Goal: Task Accomplishment & Management: Manage account settings

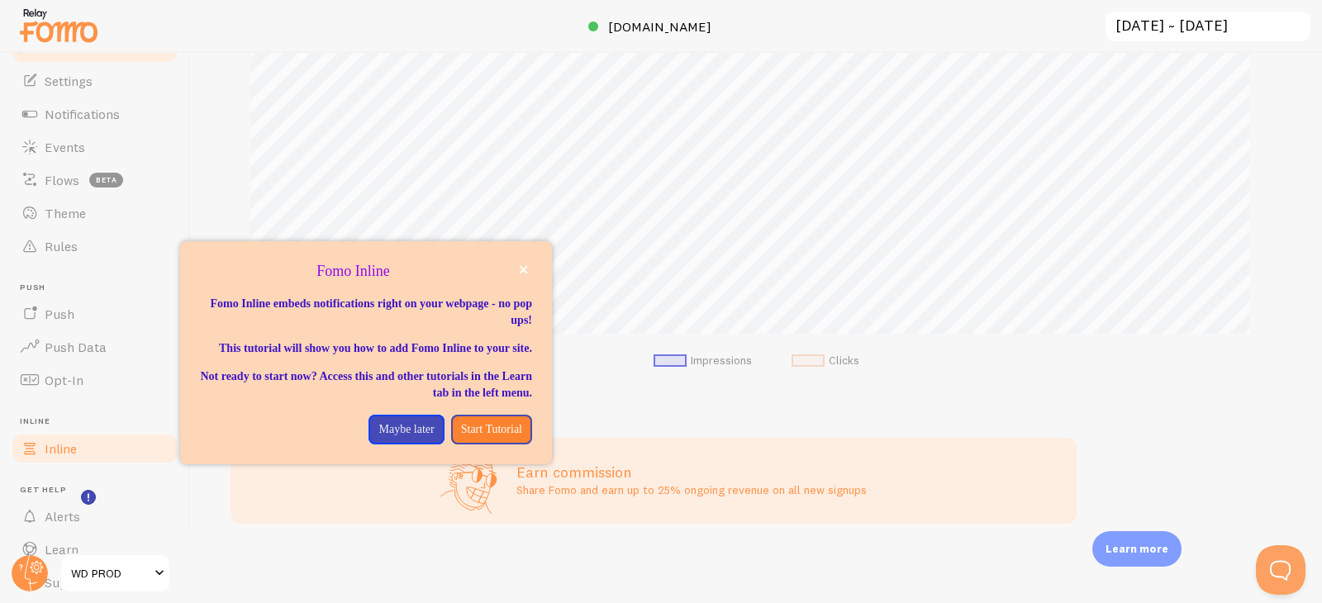
scroll to position [112, 0]
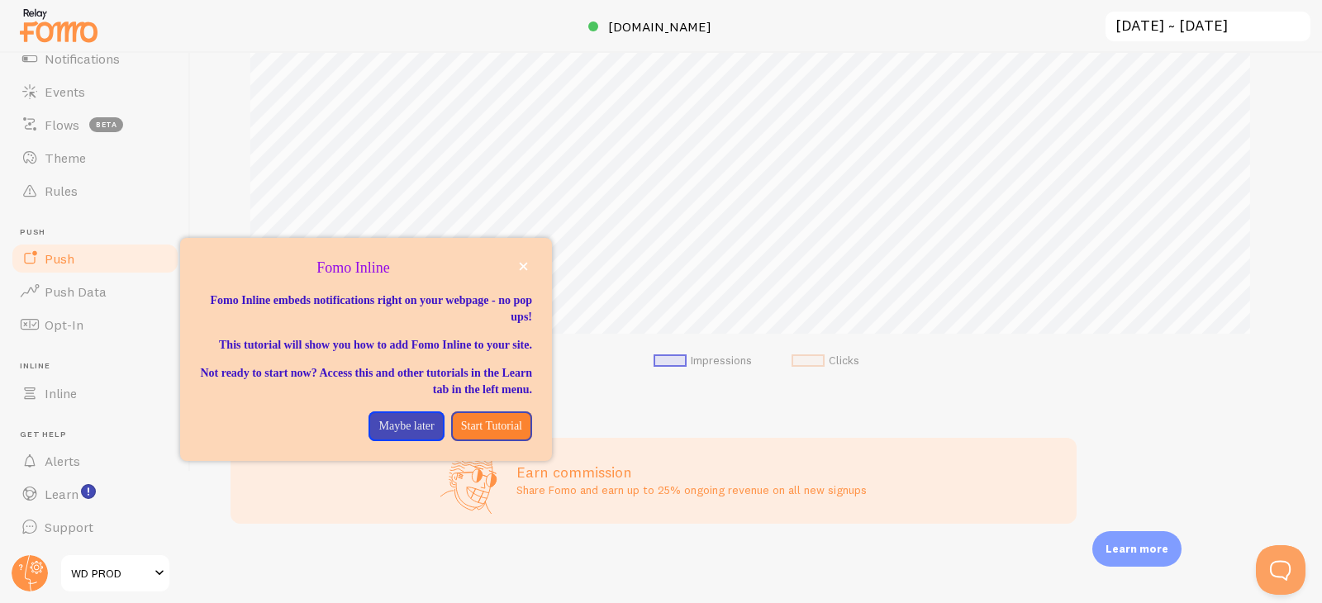
click at [62, 259] on span "Push" at bounding box center [60, 258] width 30 height 17
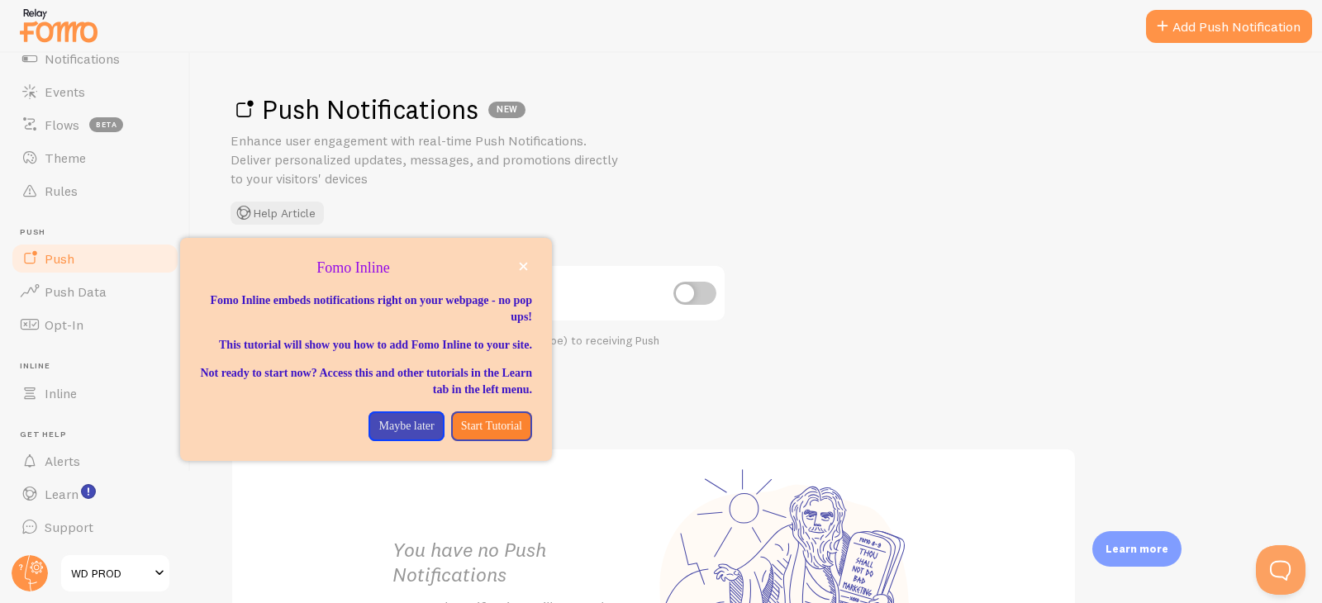
click at [472, 204] on div "Push Notifications NEW Enhance user engagement with real-time Push Notification…" at bounding box center [757, 159] width 1052 height 132
click at [421, 433] on p "Maybe later" at bounding box center [405, 426] width 55 height 17
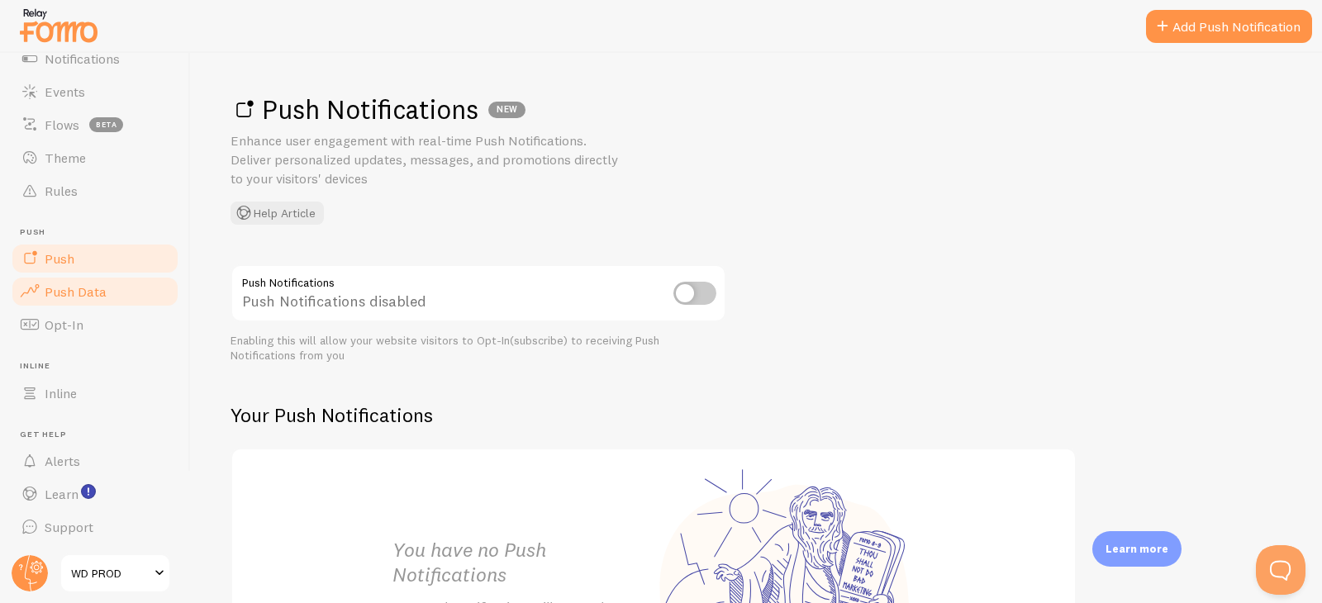
click at [104, 290] on span "Push Data" at bounding box center [76, 291] width 62 height 17
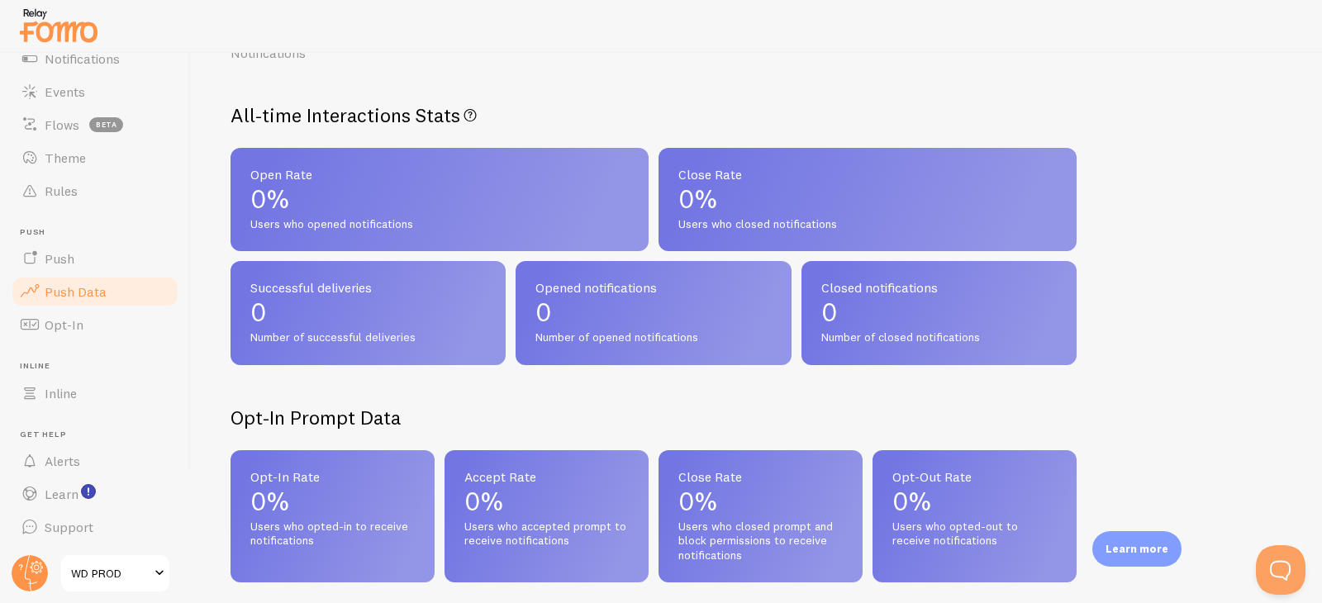
scroll to position [188, 0]
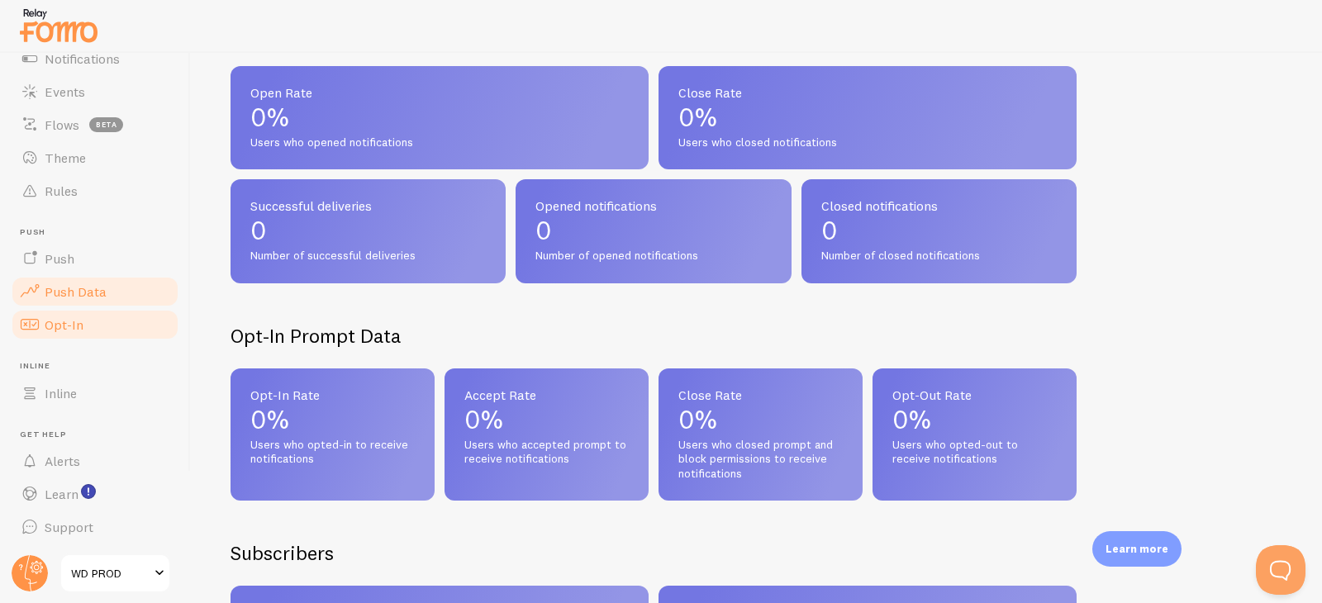
click at [58, 329] on span "Opt-In" at bounding box center [64, 324] width 39 height 17
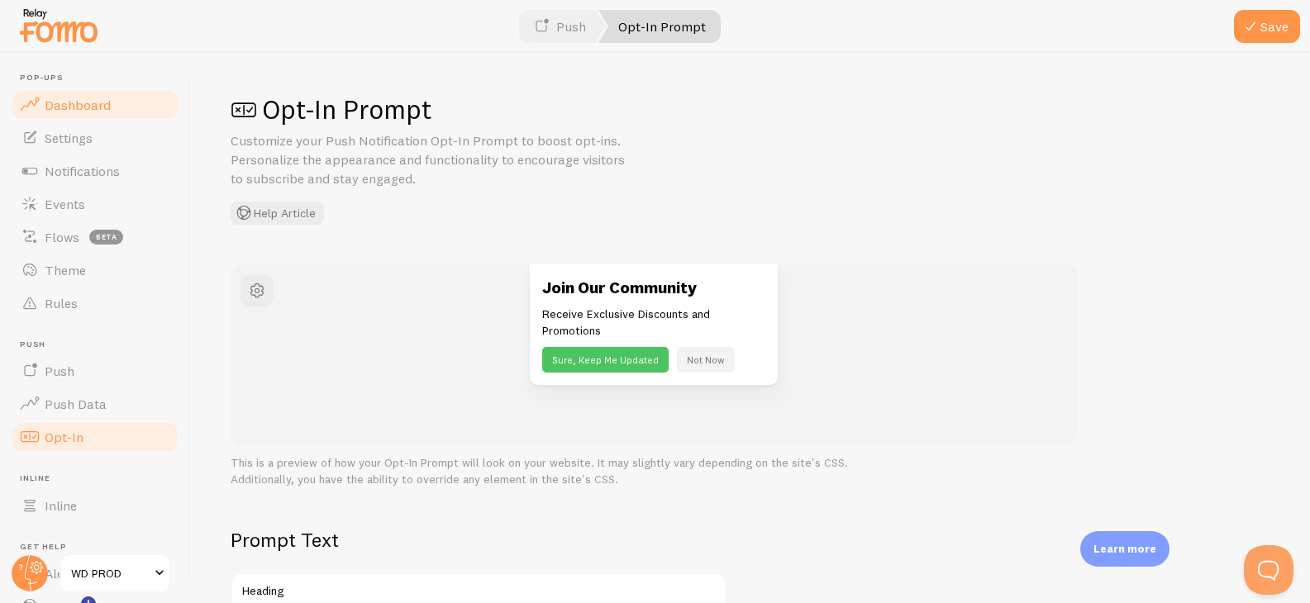
click at [97, 111] on span "Dashboard" at bounding box center [78, 105] width 66 height 17
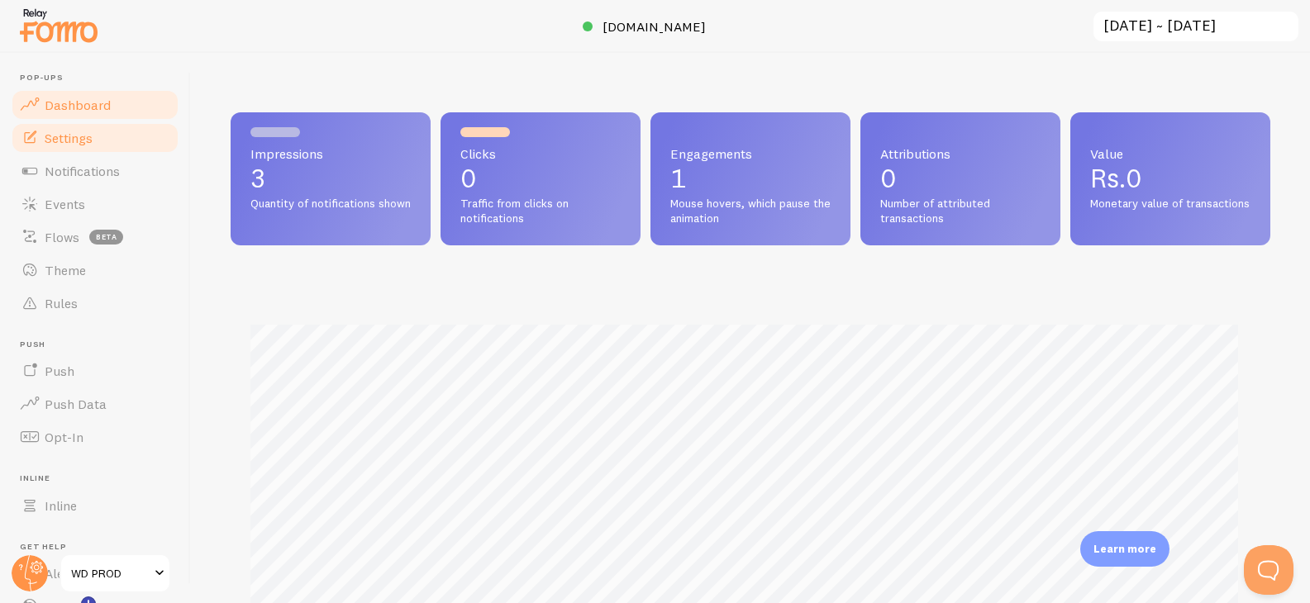
click at [101, 138] on link "Settings" at bounding box center [95, 137] width 170 height 33
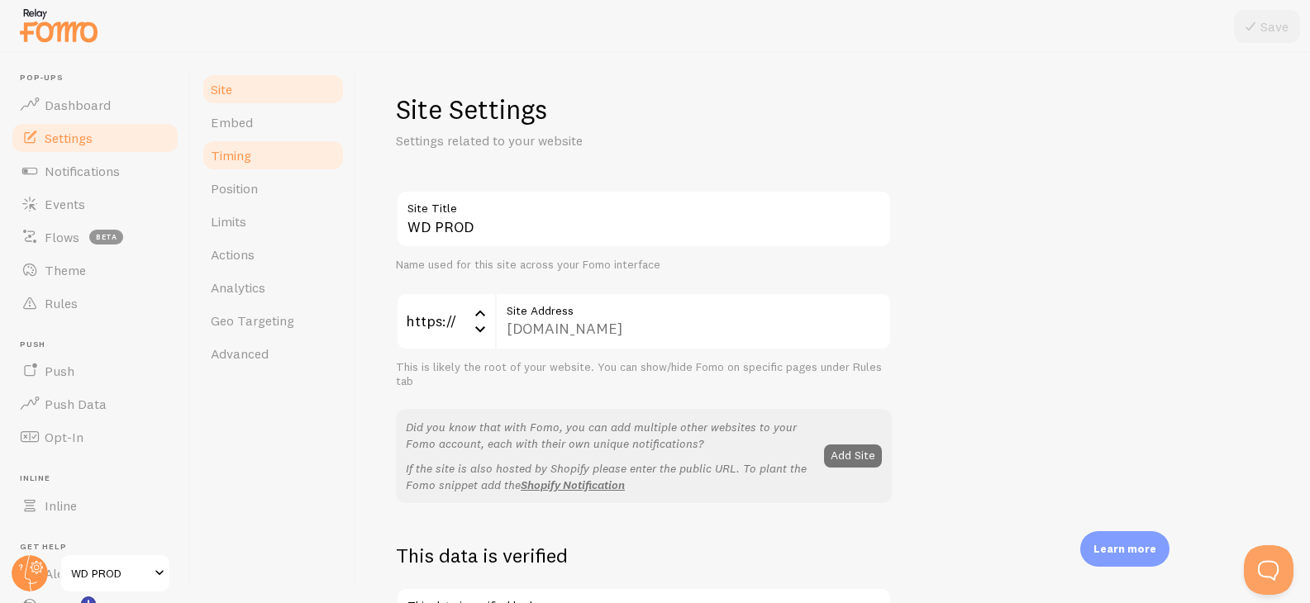
click at [243, 145] on link "Timing" at bounding box center [273, 155] width 145 height 33
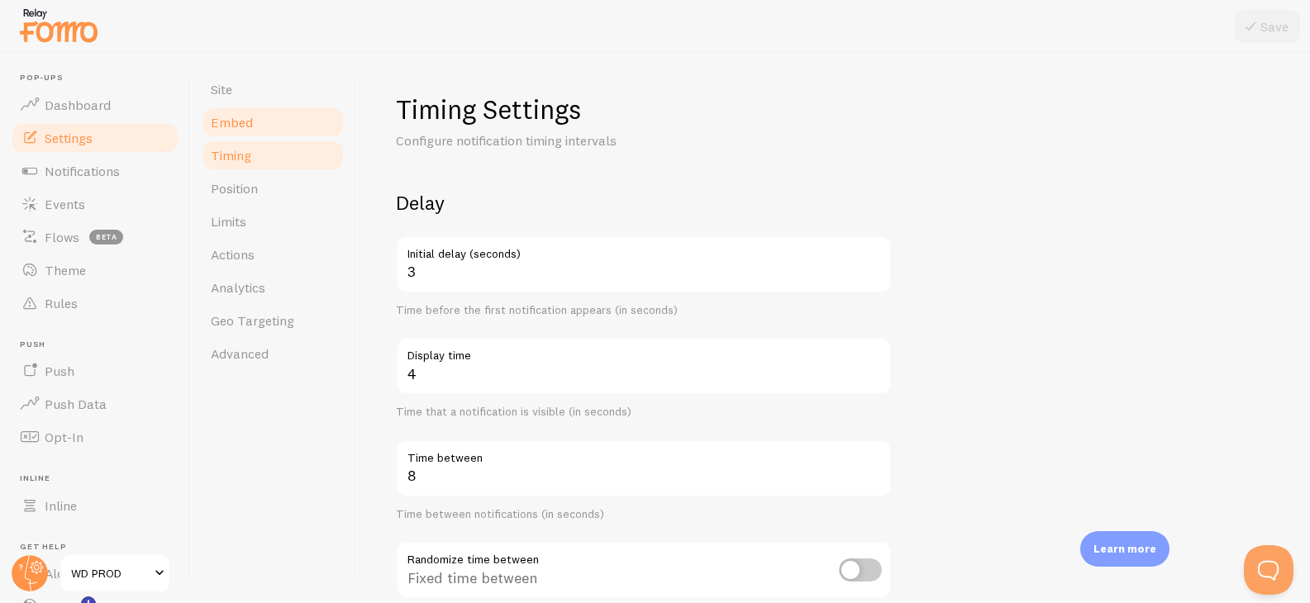
click at [241, 126] on span "Embed" at bounding box center [232, 122] width 42 height 17
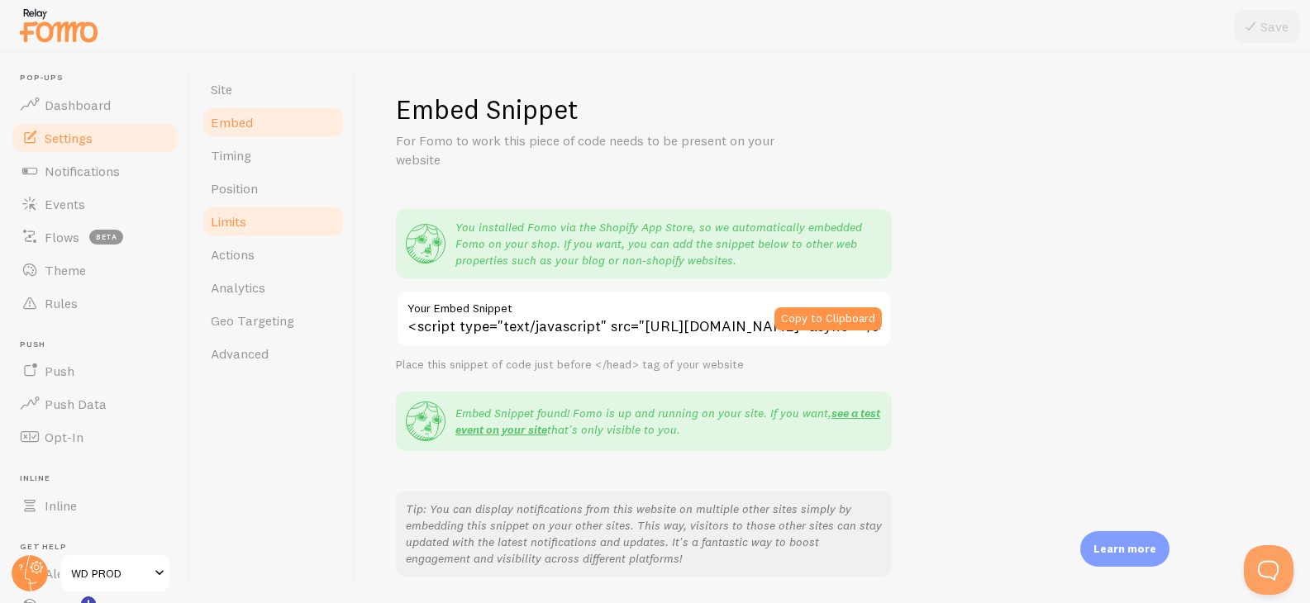
click at [244, 224] on span "Limits" at bounding box center [229, 221] width 36 height 17
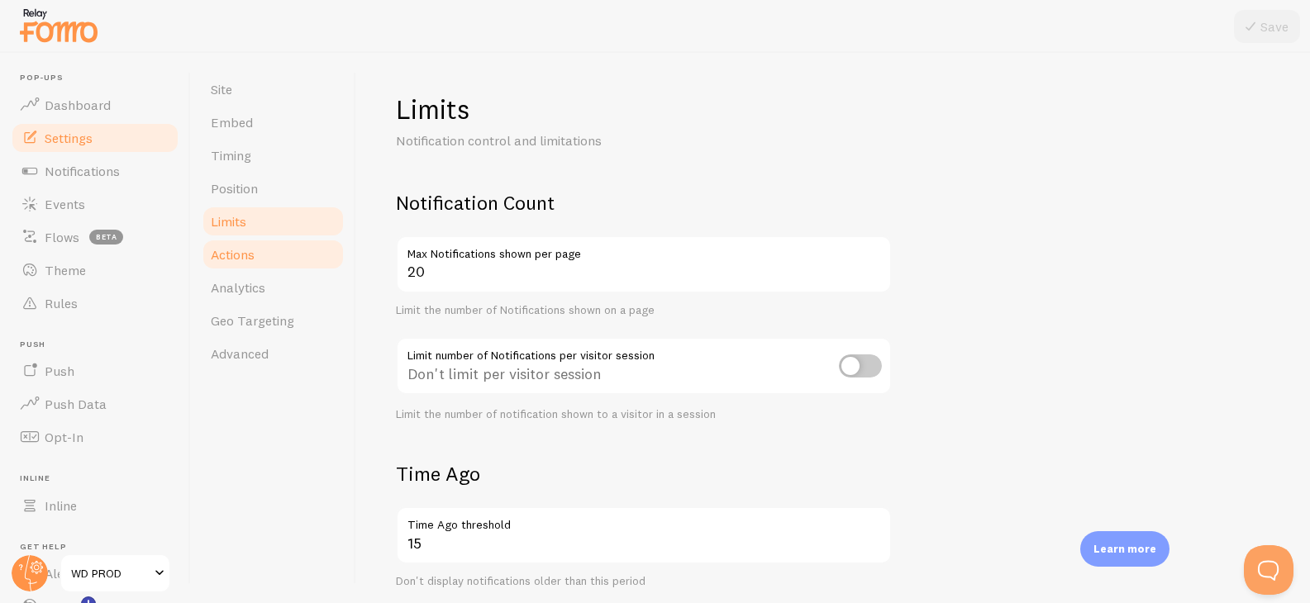
click at [241, 249] on span "Actions" at bounding box center [233, 254] width 44 height 17
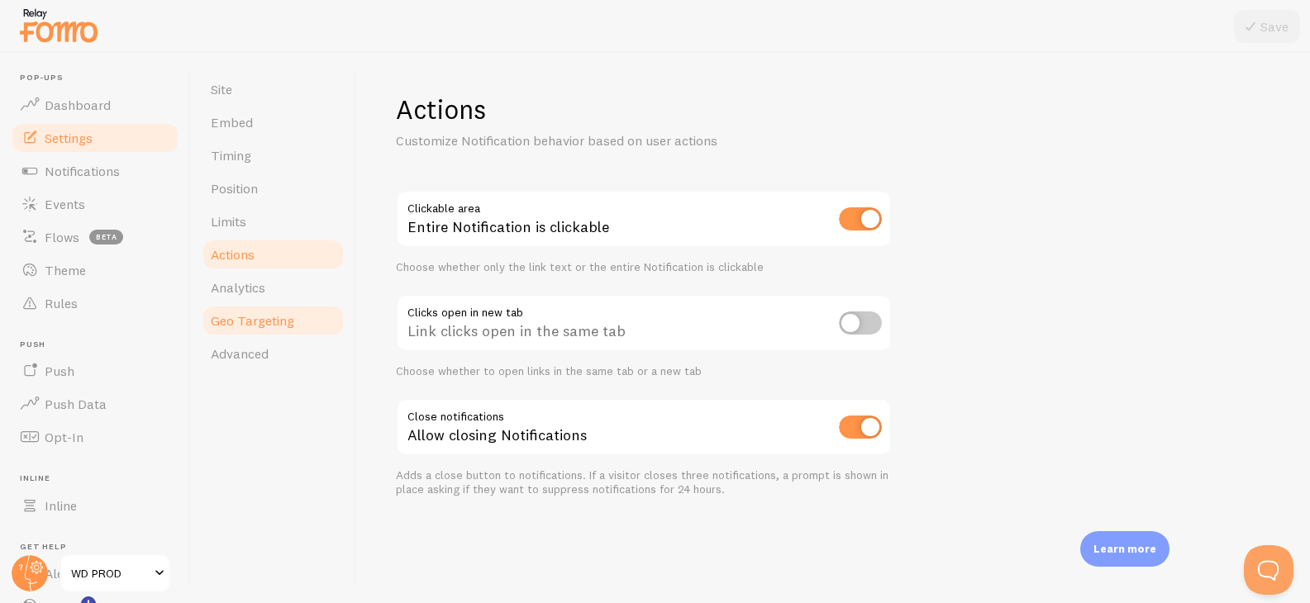
click at [240, 325] on span "Geo Targeting" at bounding box center [252, 320] width 83 height 17
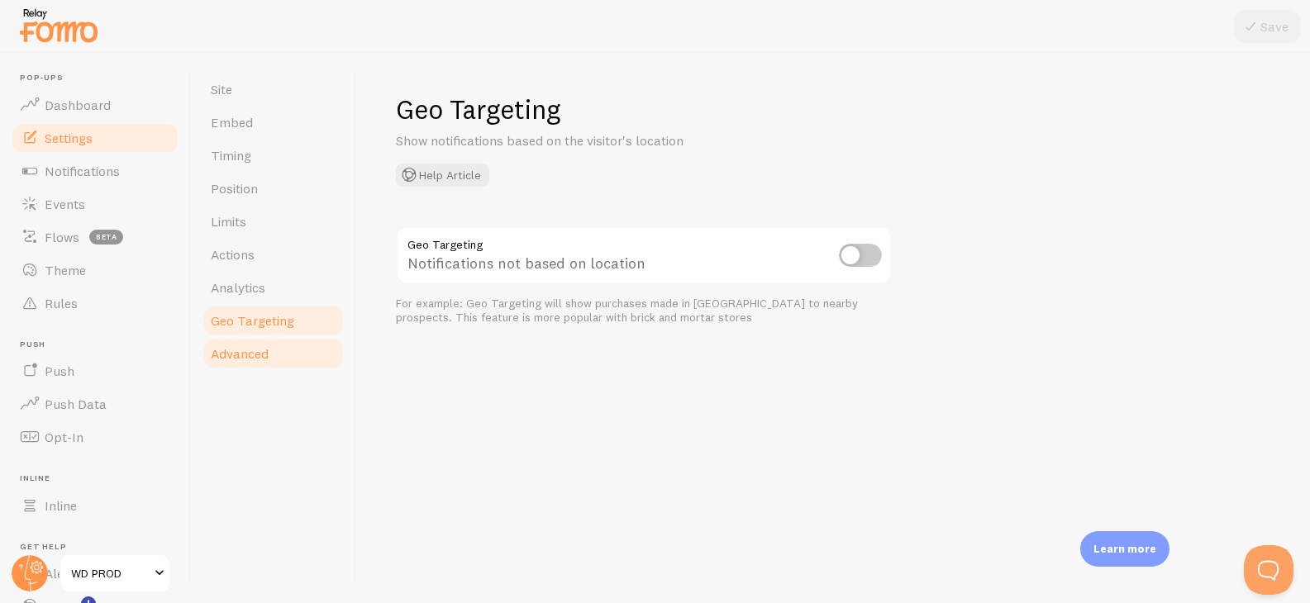
click at [236, 360] on span "Advanced" at bounding box center [240, 353] width 58 height 17
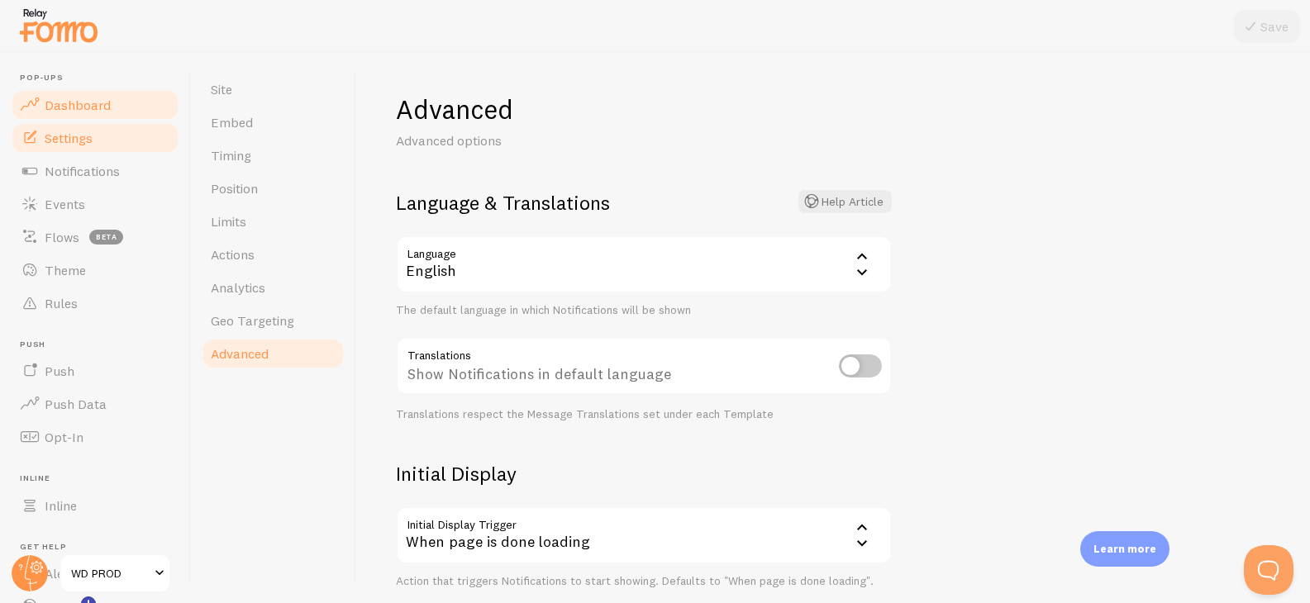
click at [87, 105] on span "Dashboard" at bounding box center [78, 105] width 66 height 17
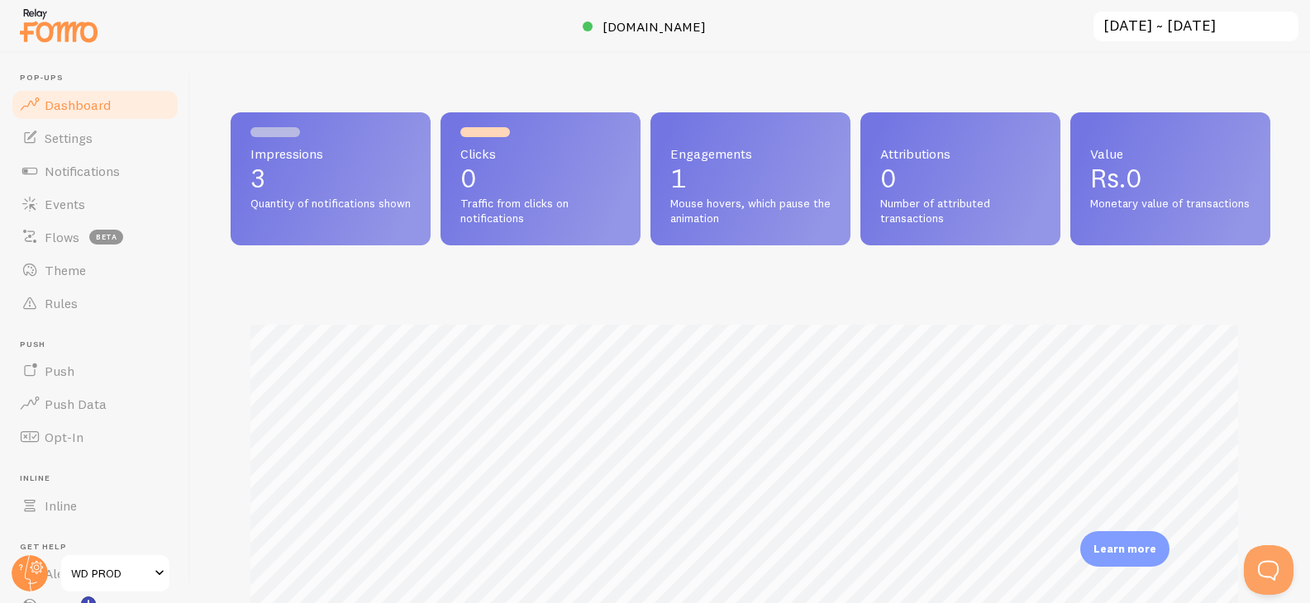
scroll to position [434, 1027]
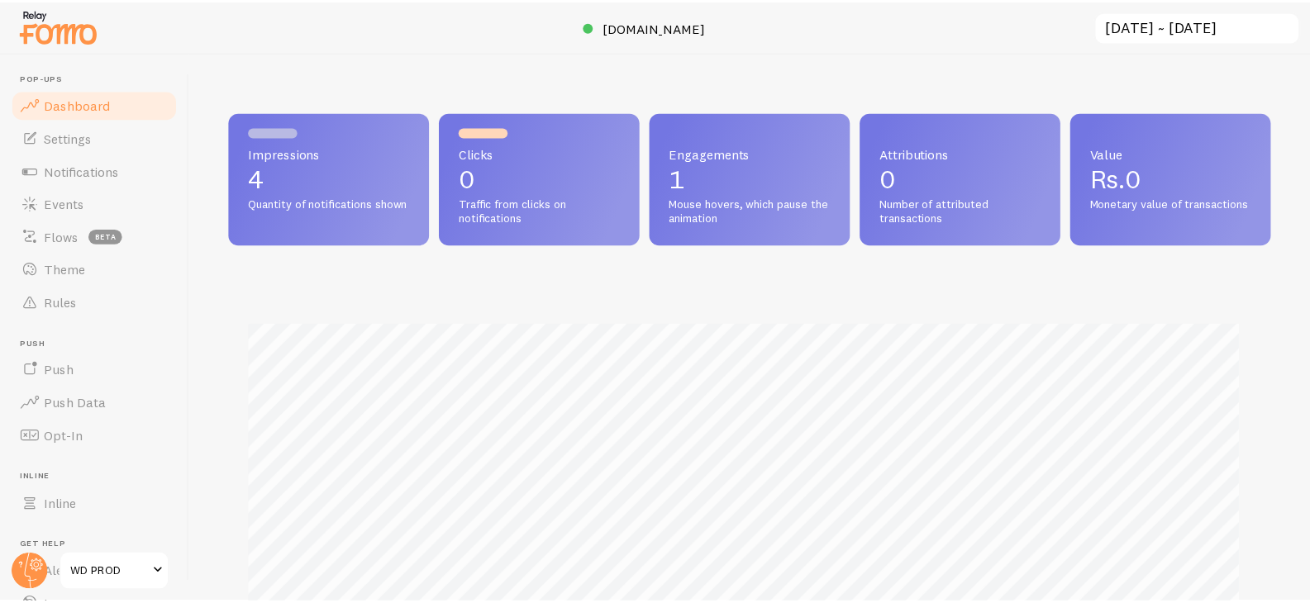
scroll to position [321, 0]
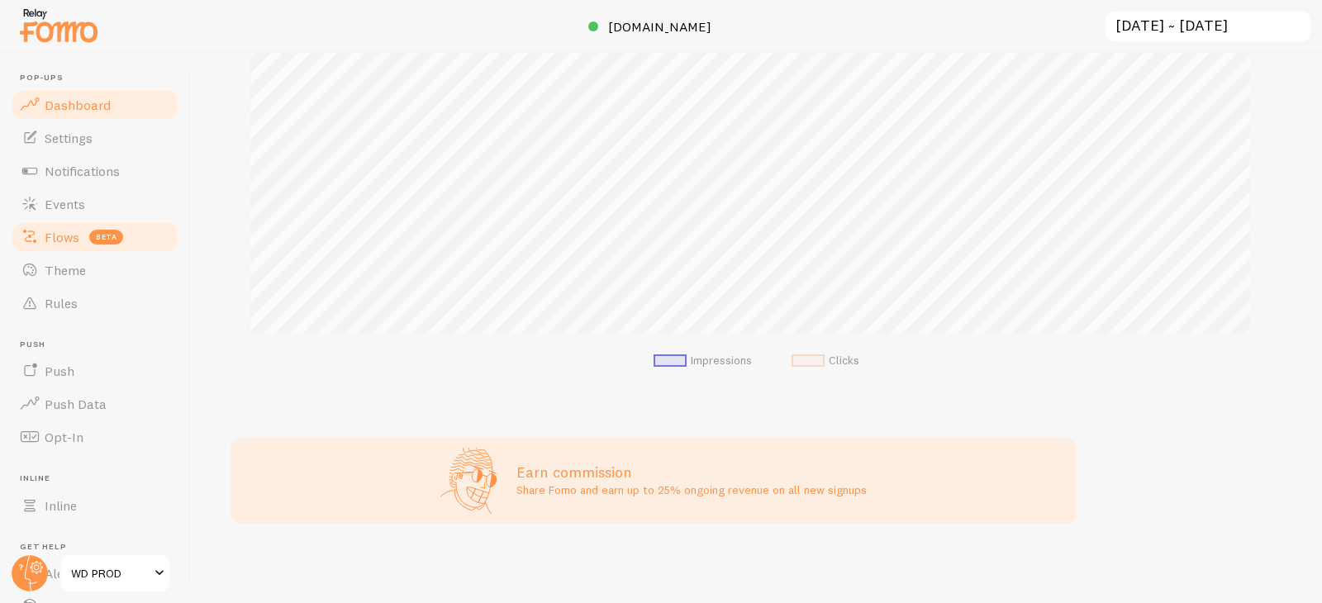
click at [60, 249] on link "Flows beta" at bounding box center [95, 237] width 170 height 33
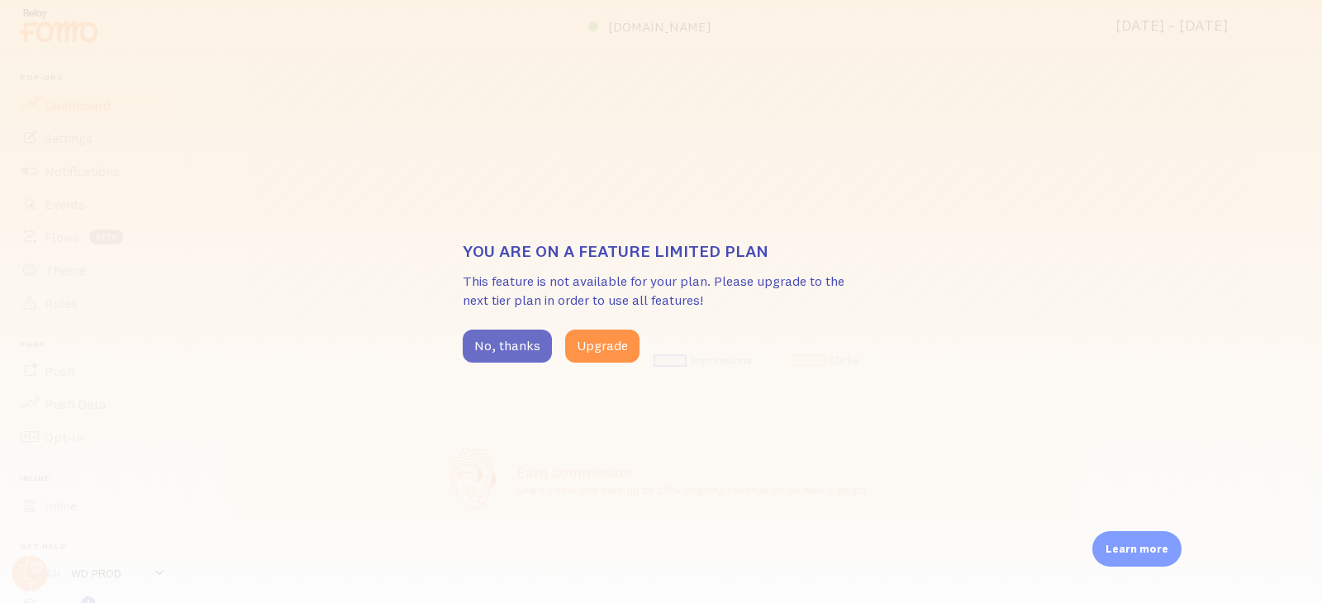
click at [506, 338] on button "No, thanks" at bounding box center [507, 346] width 89 height 33
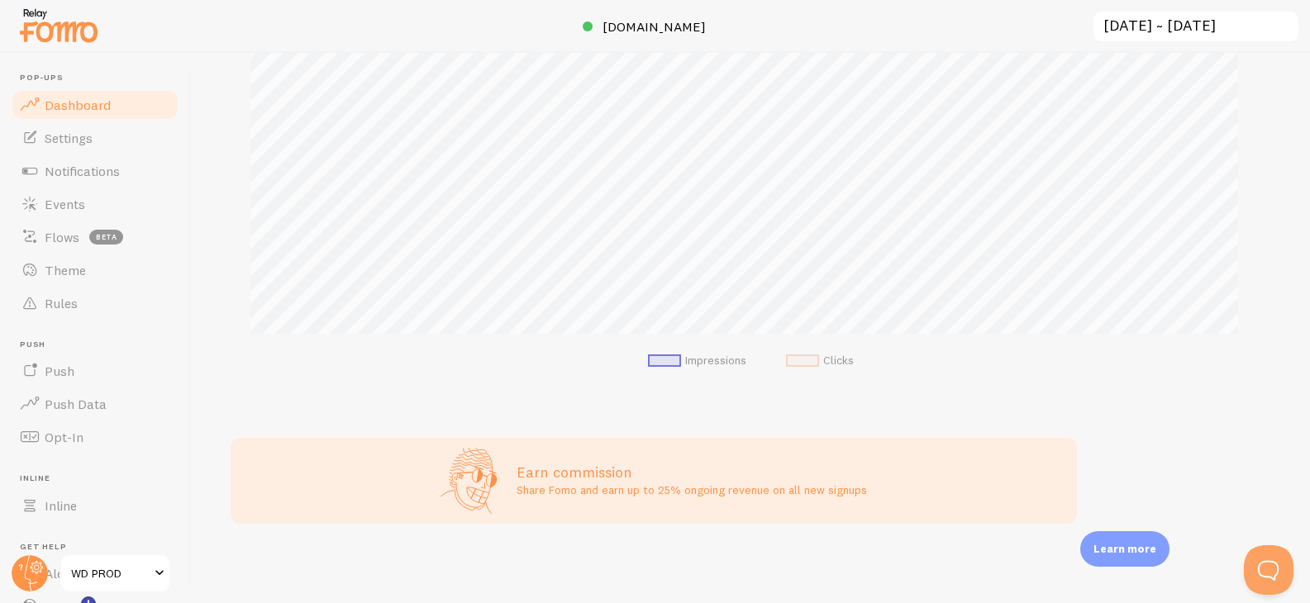
scroll to position [0, 0]
click at [97, 171] on span "Notifications" at bounding box center [82, 171] width 75 height 17
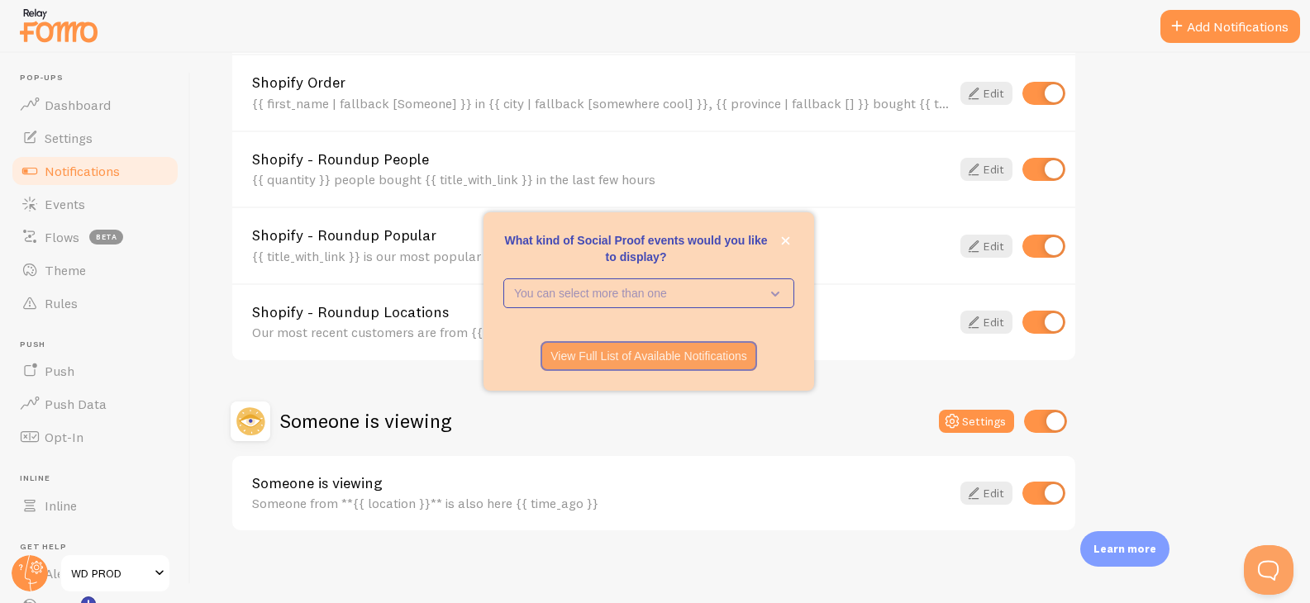
scroll to position [728, 0]
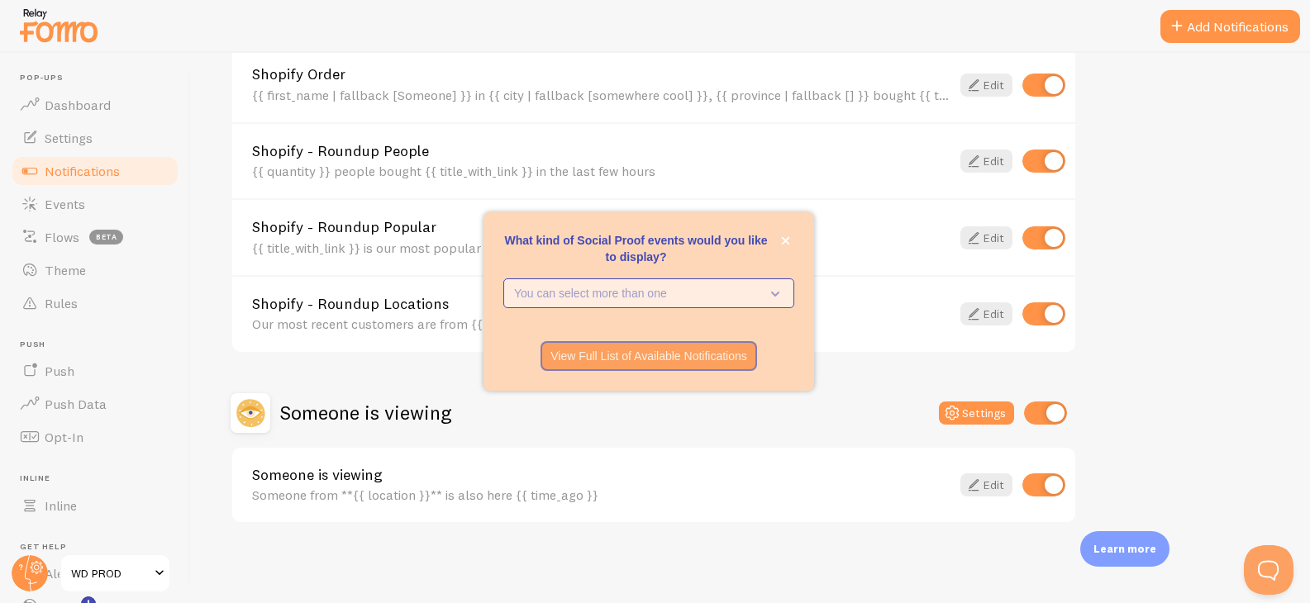
click at [659, 288] on p "You can select more than one" at bounding box center [637, 293] width 246 height 17
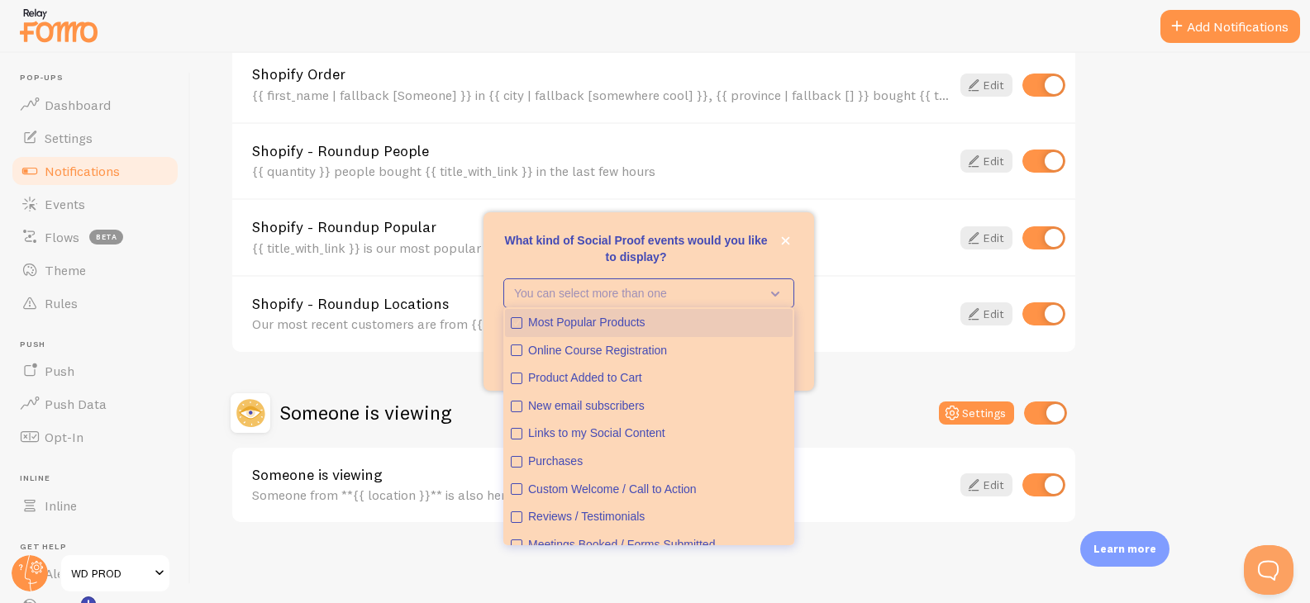
click at [511, 327] on icon "Most Popular Products" at bounding box center [517, 323] width 12 height 12
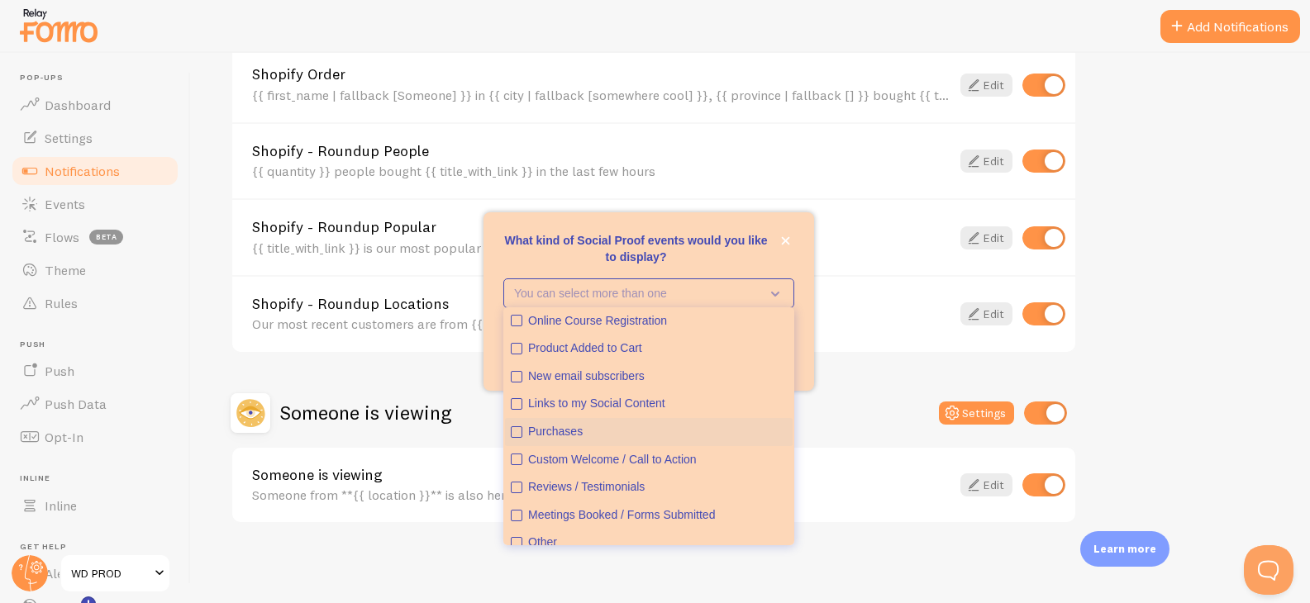
scroll to position [43, 0]
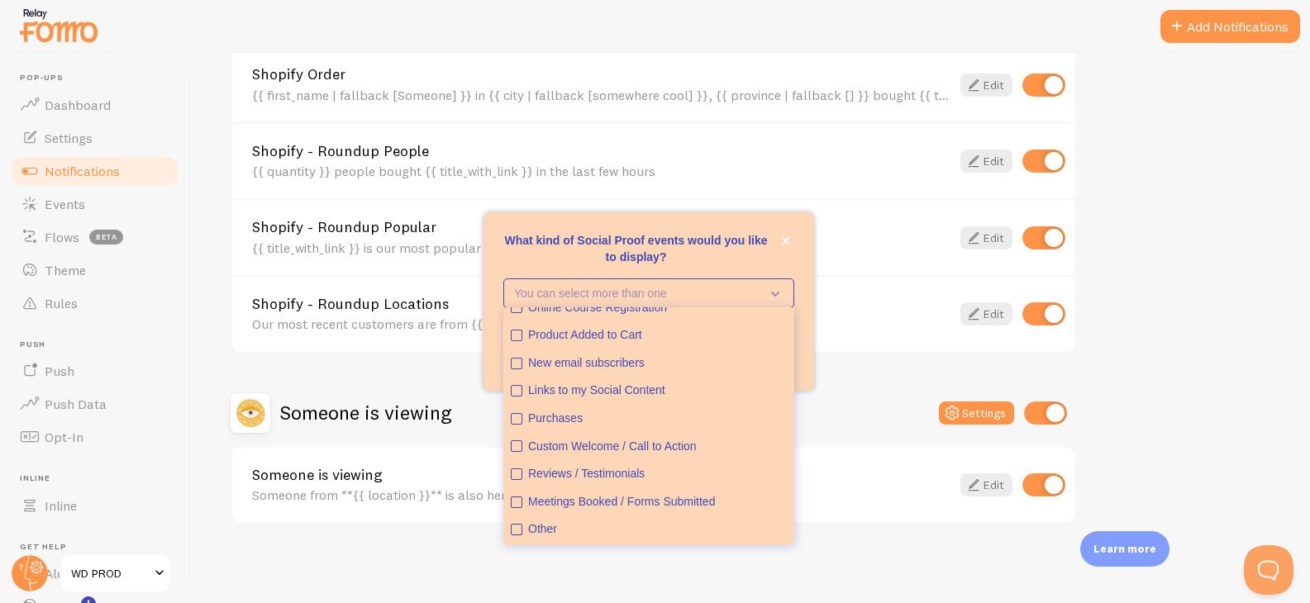
click at [444, 413] on h2 "Someone is viewing" at bounding box center [365, 413] width 171 height 26
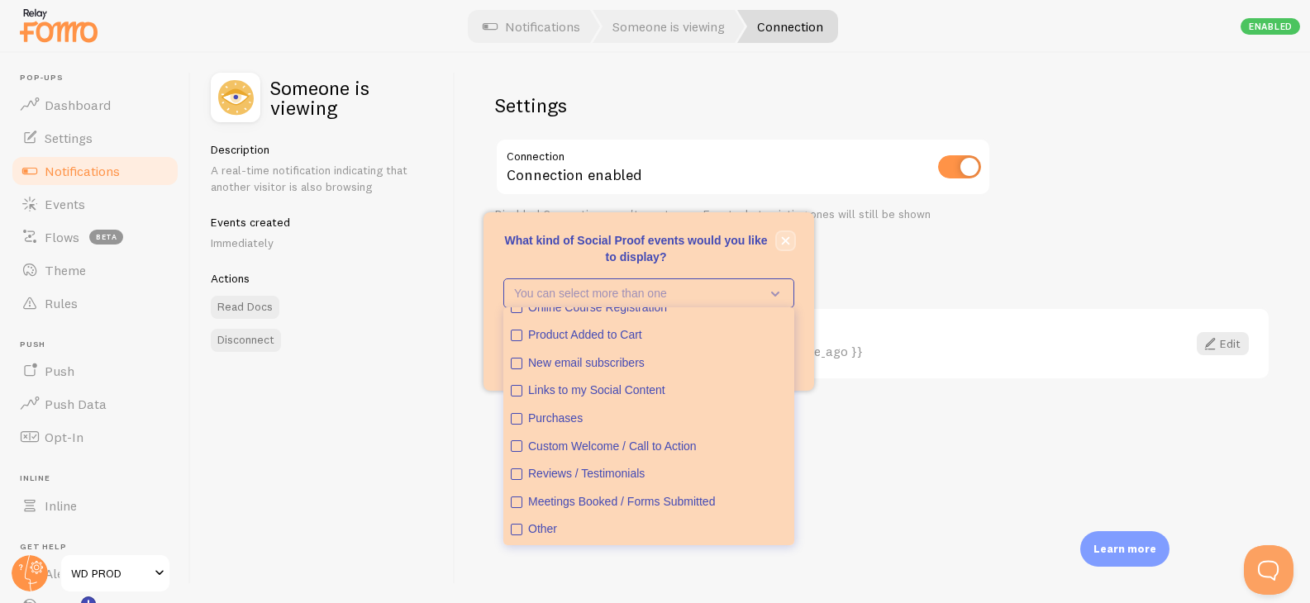
click at [784, 245] on icon "close," at bounding box center [785, 240] width 9 height 9
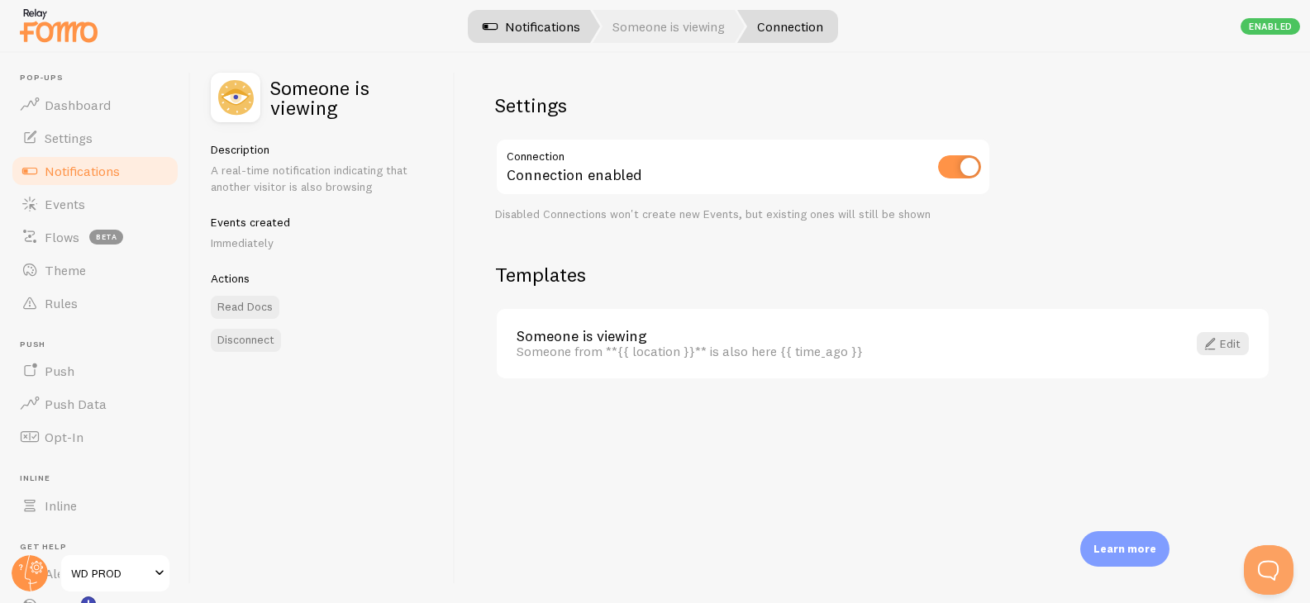
click at [545, 19] on link "Notifications" at bounding box center [531, 26] width 137 height 33
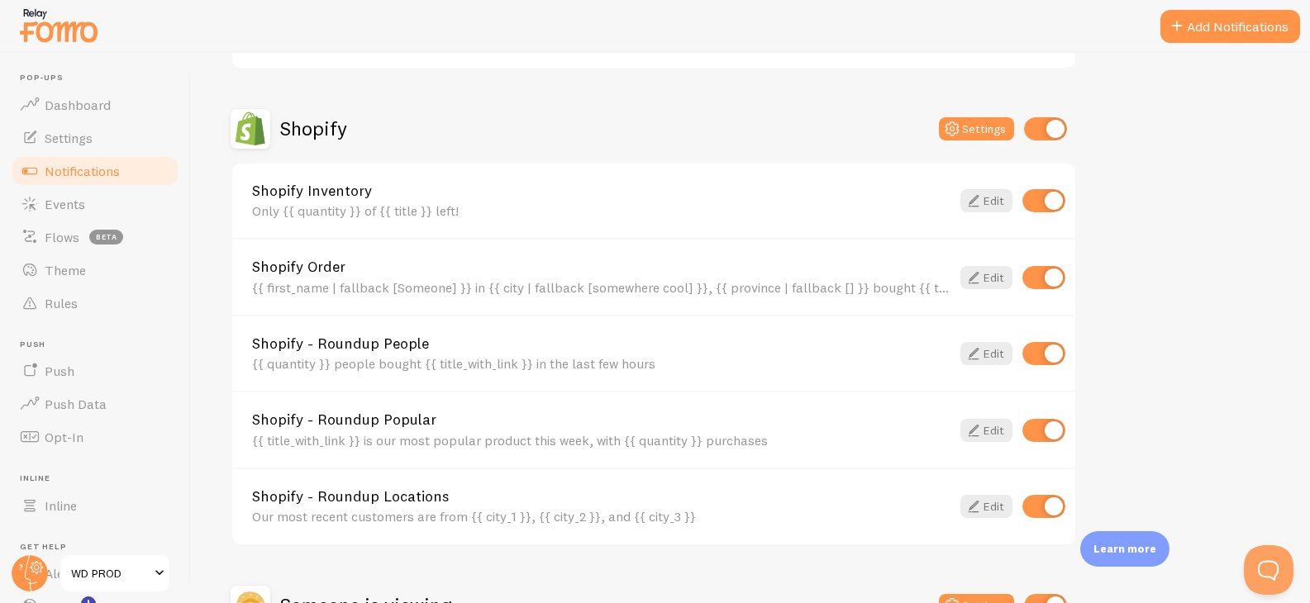
scroll to position [728, 0]
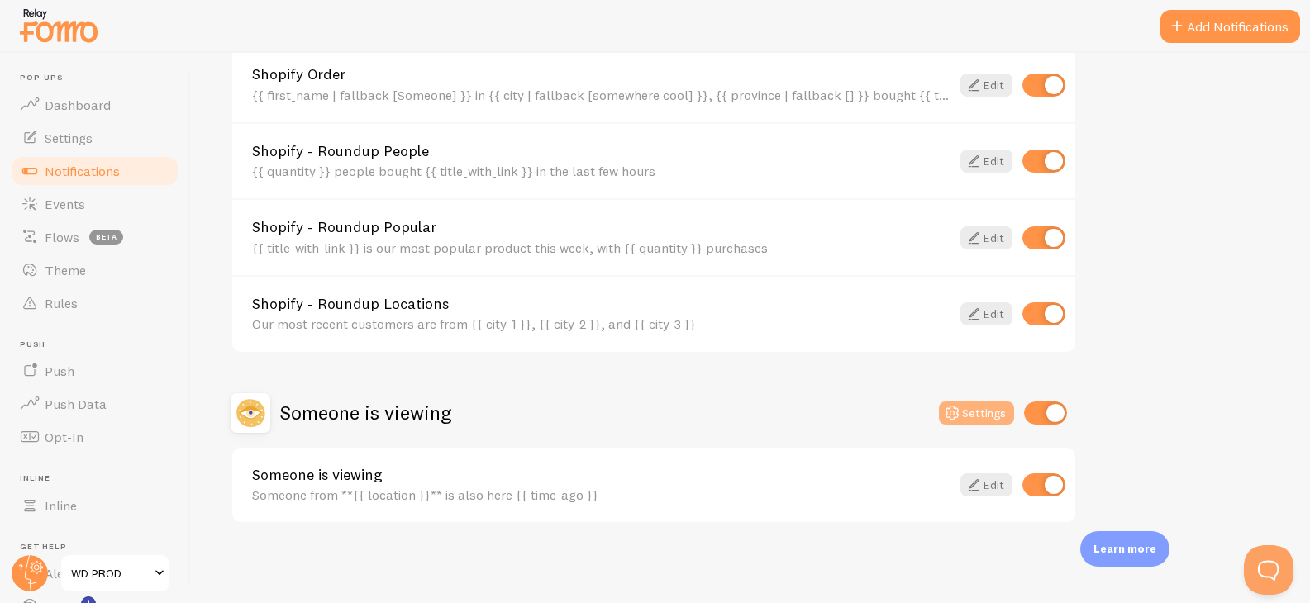
click at [985, 414] on button "Settings" at bounding box center [976, 413] width 75 height 23
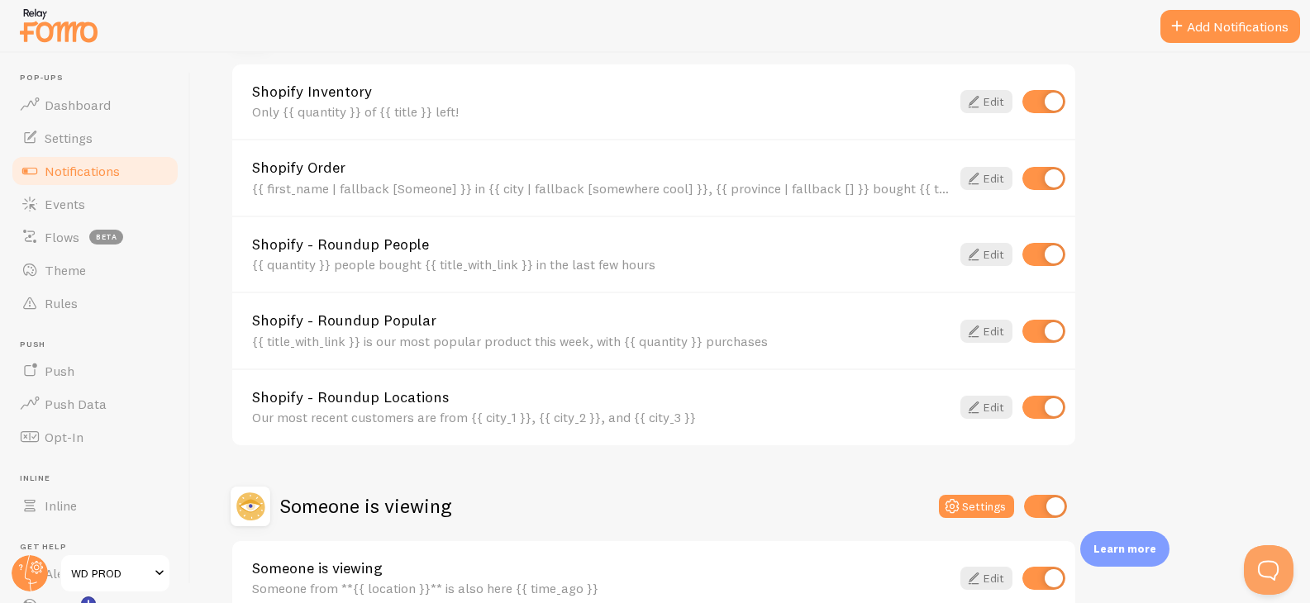
scroll to position [728, 0]
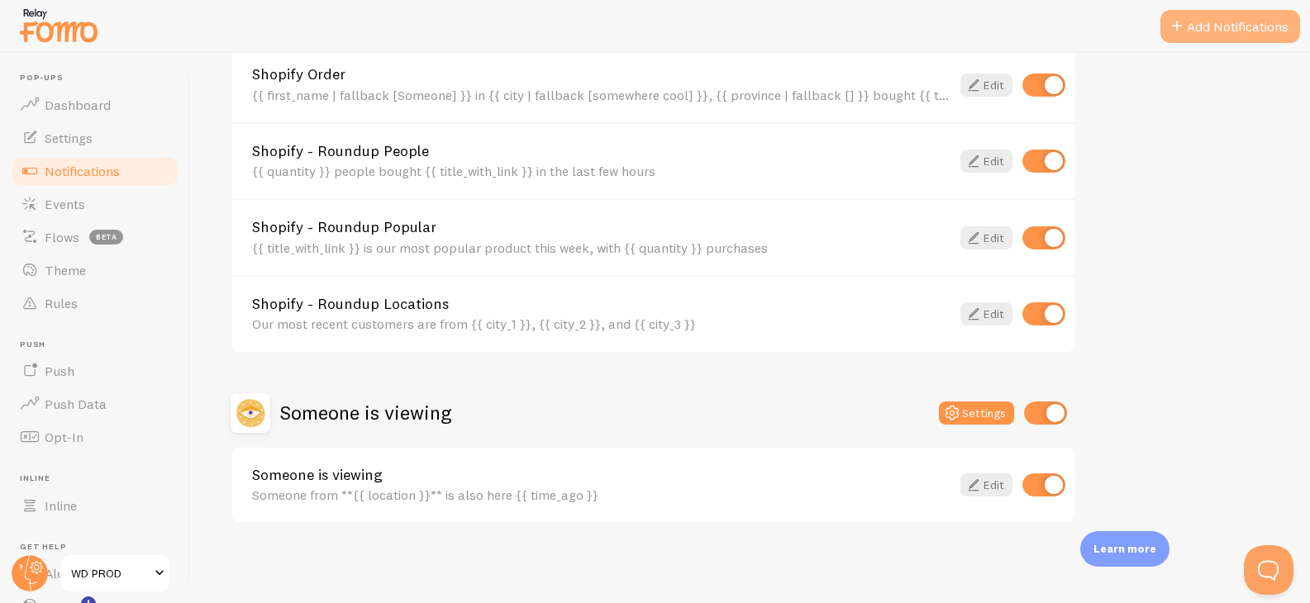
click at [1246, 26] on button "Add Notifications" at bounding box center [1230, 26] width 140 height 33
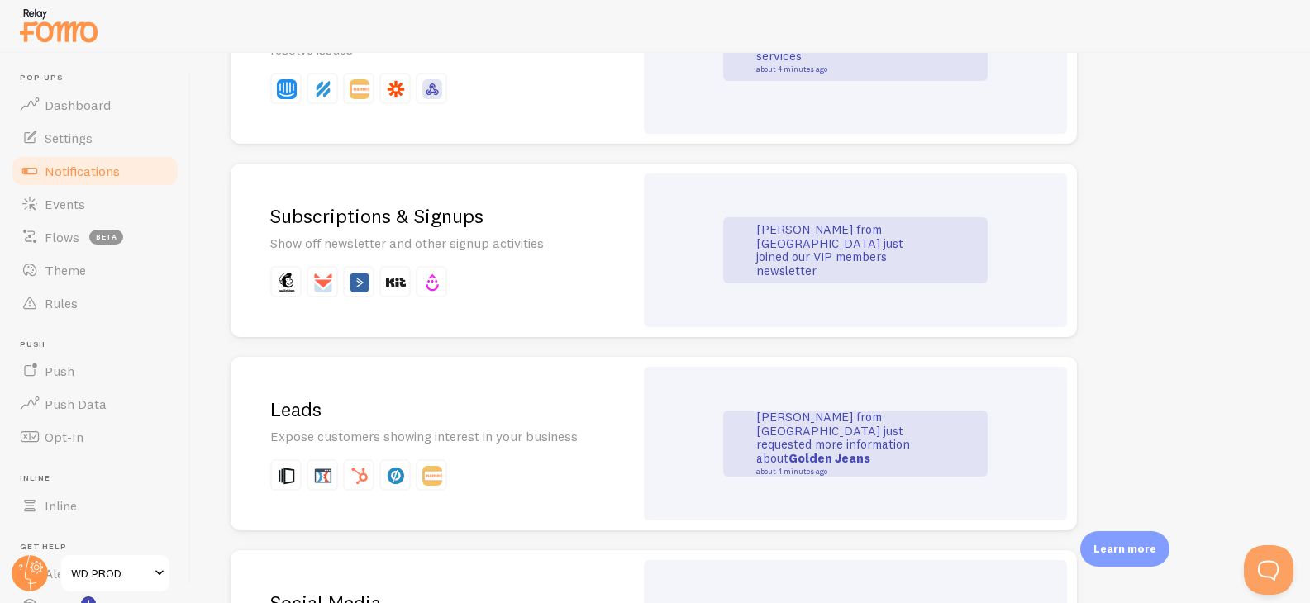
scroll to position [1871, 0]
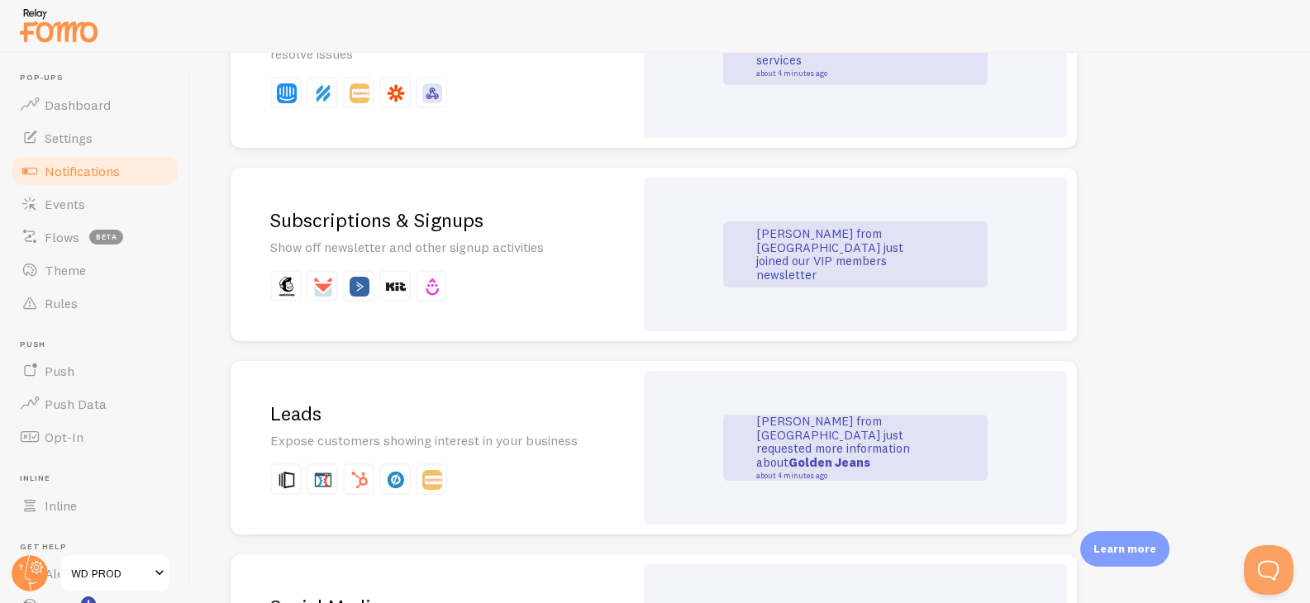
click at [546, 423] on h2 "Leads" at bounding box center [432, 414] width 324 height 26
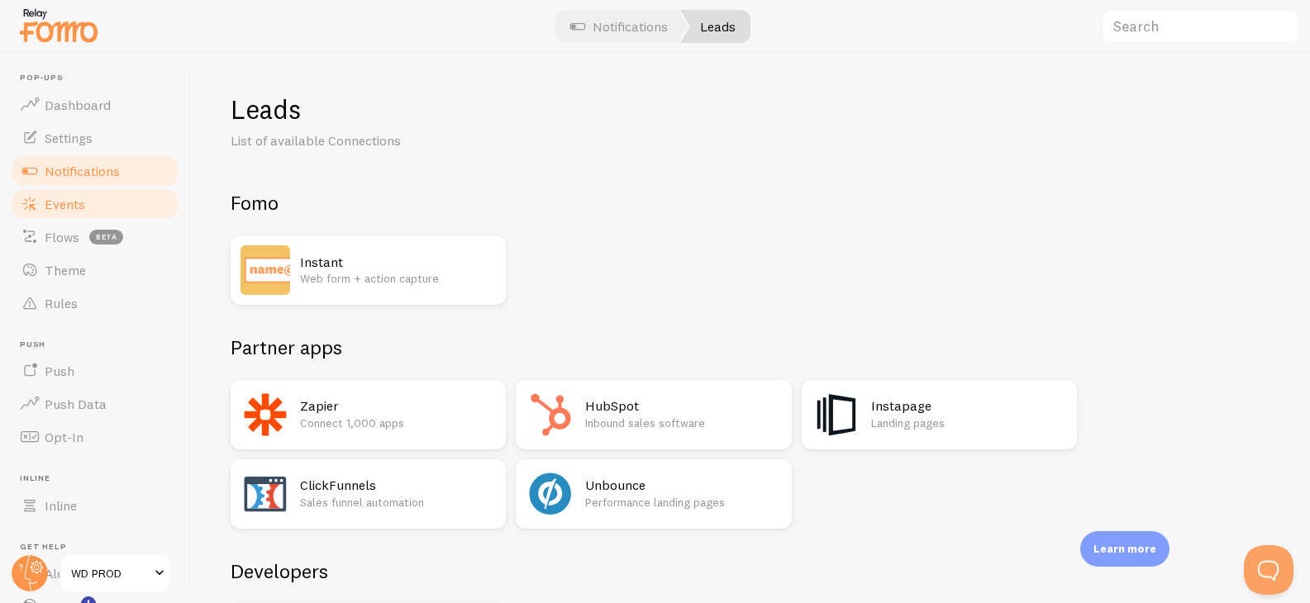
click at [92, 200] on link "Events" at bounding box center [95, 204] width 170 height 33
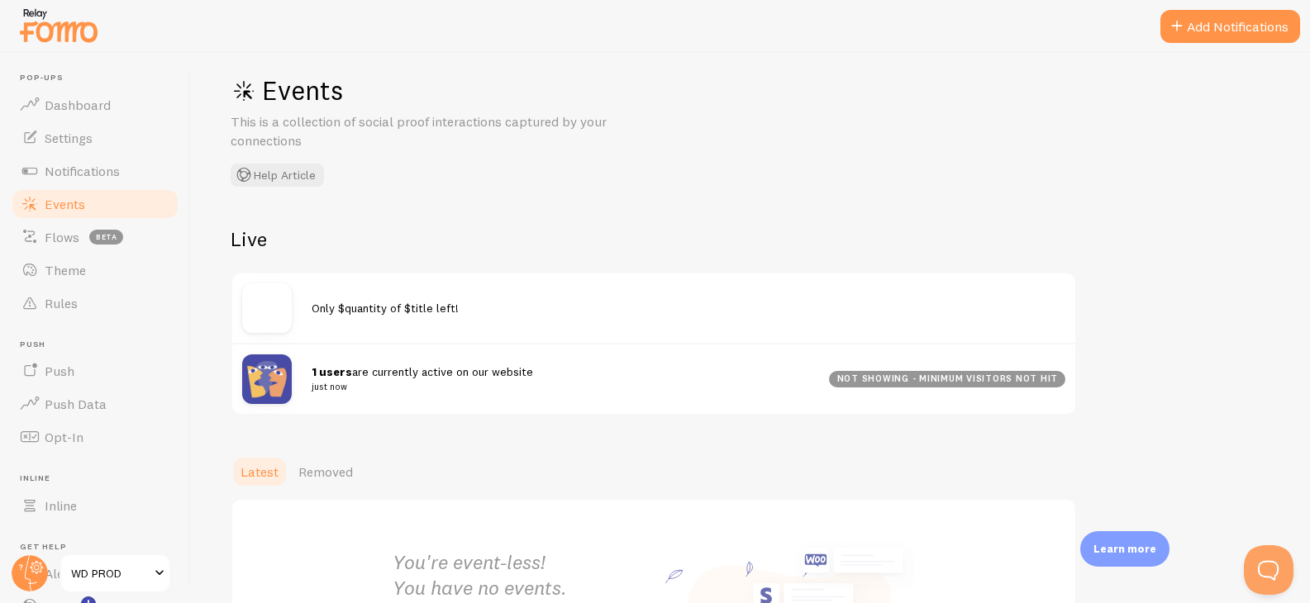
scroll to position [15, 0]
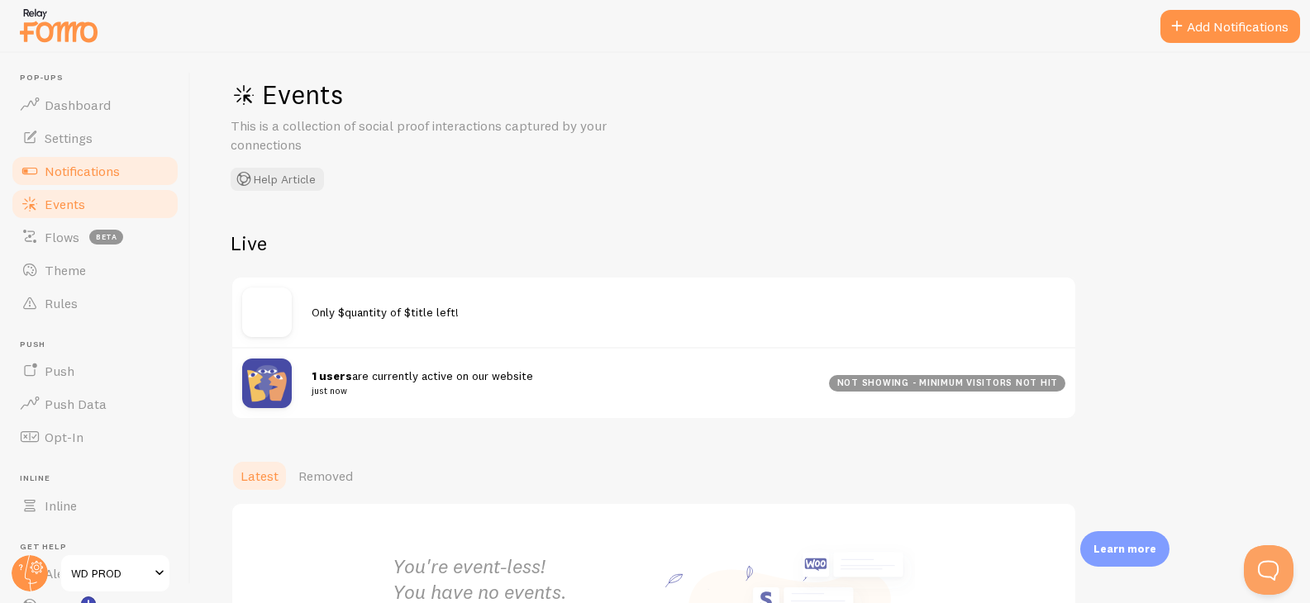
click at [106, 176] on span "Notifications" at bounding box center [82, 171] width 75 height 17
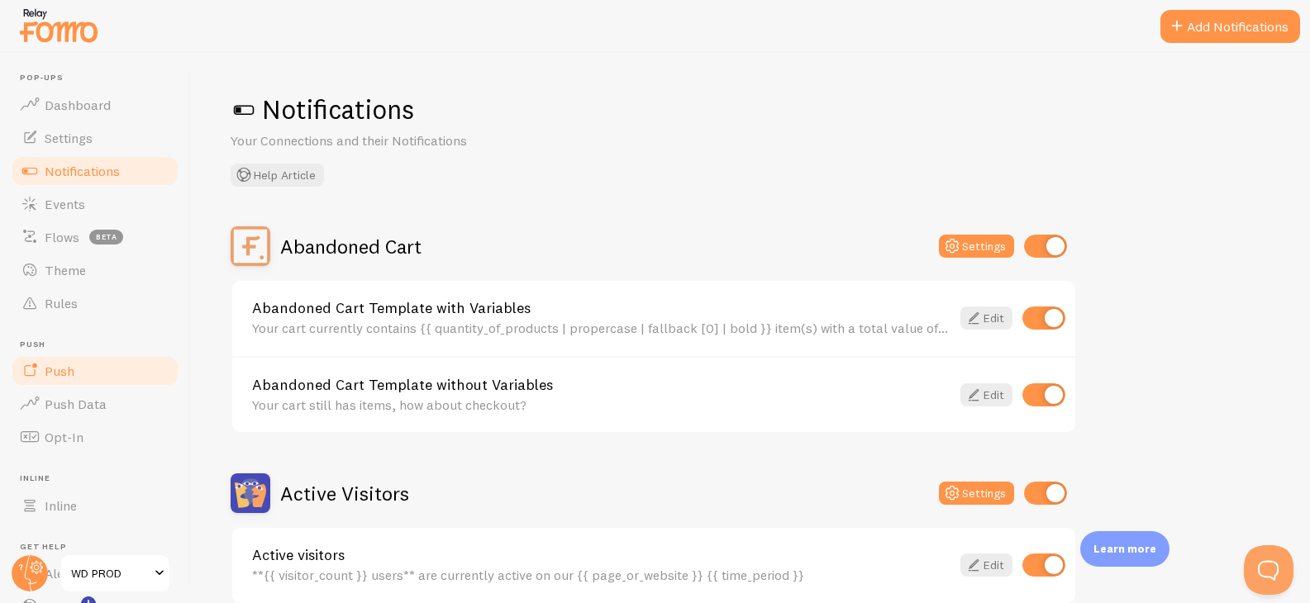
click at [94, 375] on link "Push" at bounding box center [95, 370] width 170 height 33
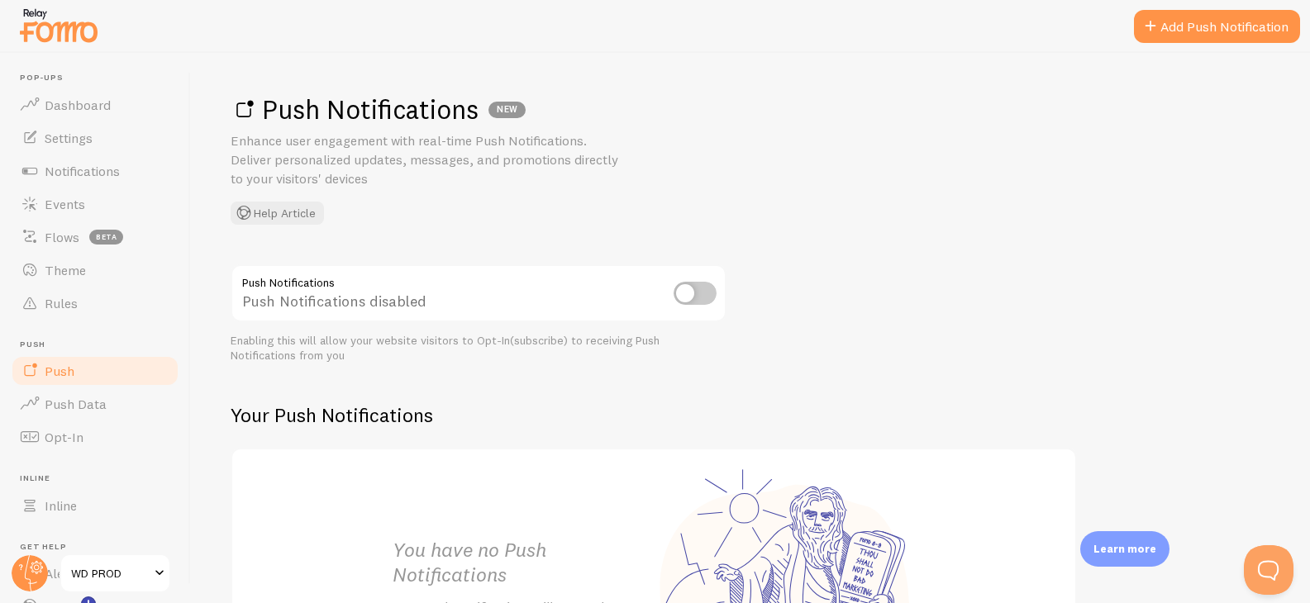
click at [692, 288] on input "checkbox" at bounding box center [694, 293] width 43 height 23
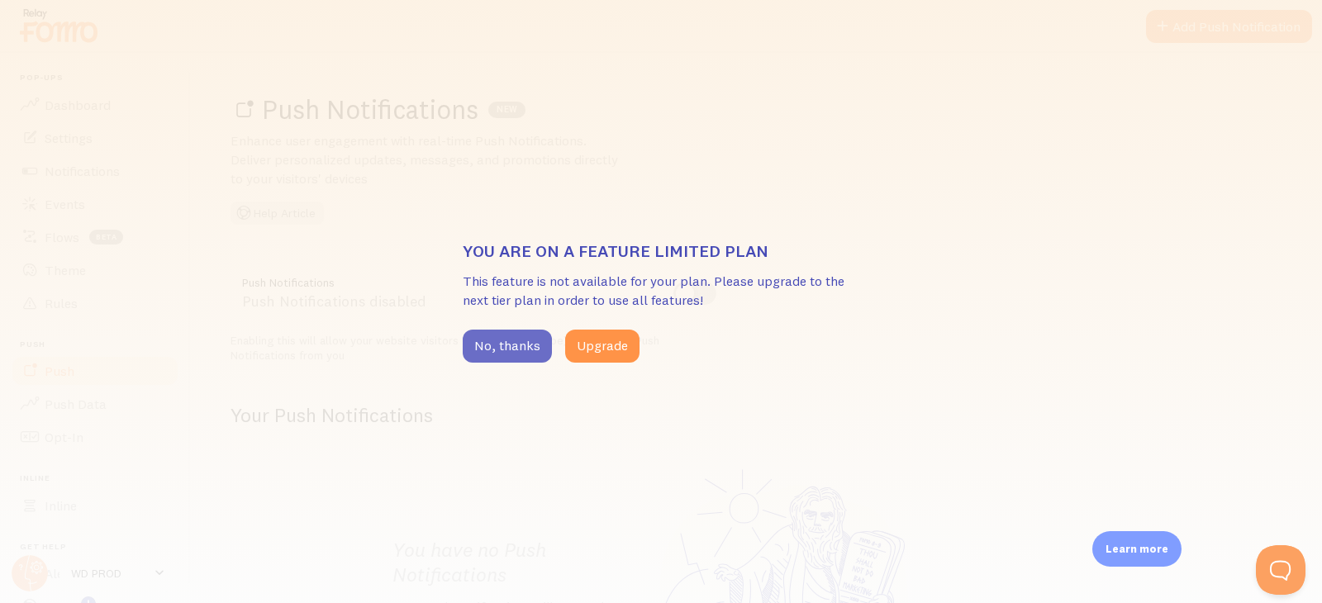
click at [523, 349] on button "No, thanks" at bounding box center [507, 346] width 89 height 33
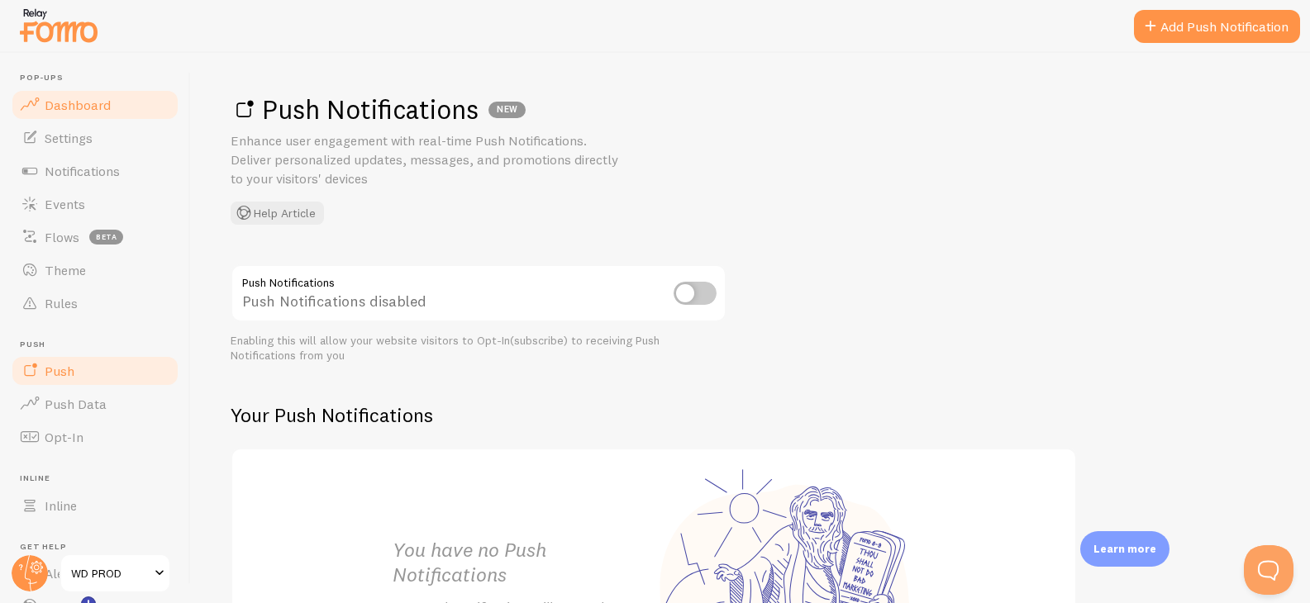
click at [97, 112] on span "Dashboard" at bounding box center [78, 105] width 66 height 17
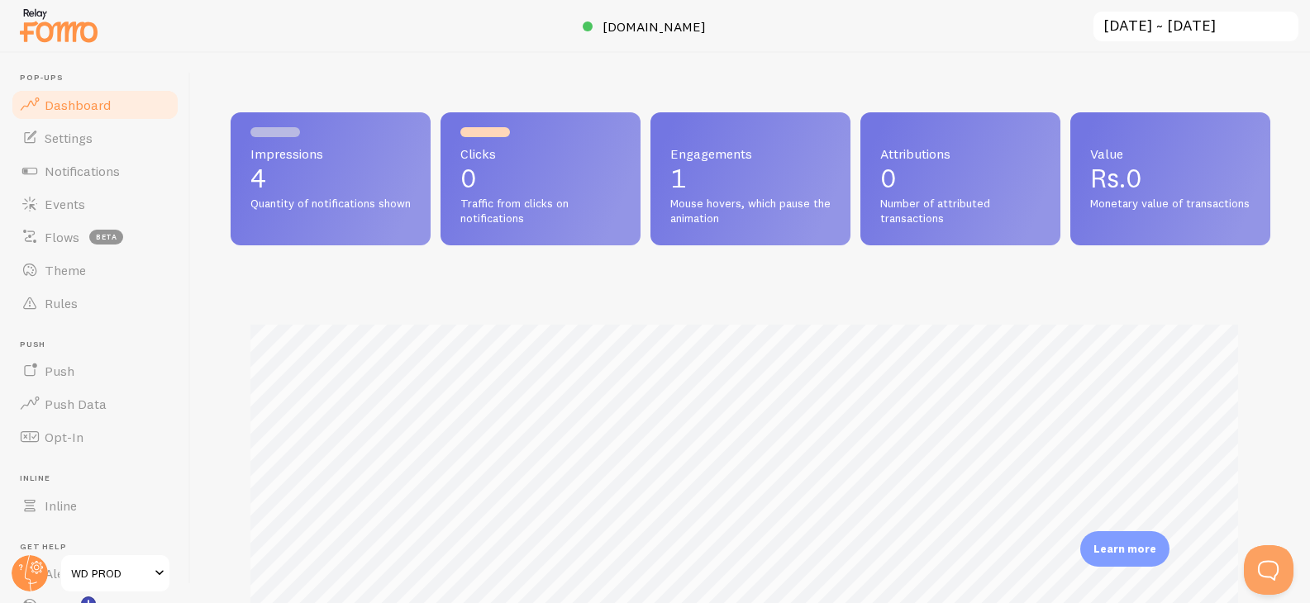
scroll to position [434, 1027]
